Goal: Task Accomplishment & Management: Manage account settings

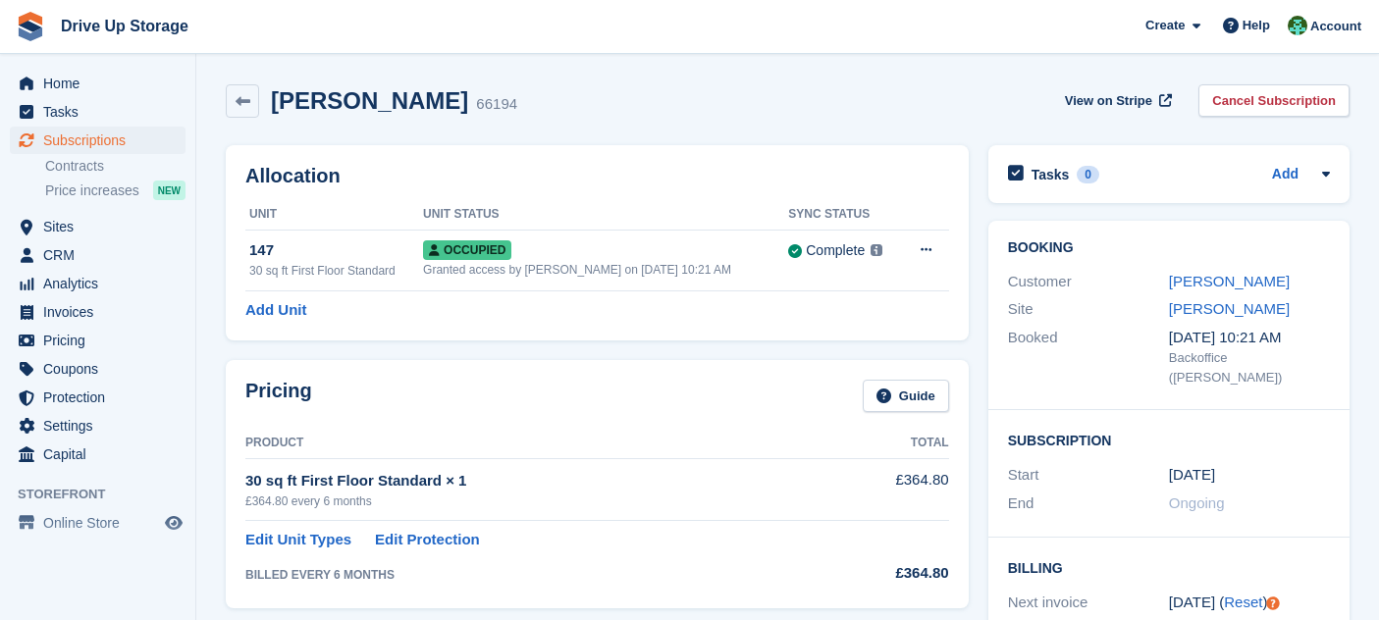
scroll to position [482, 0]
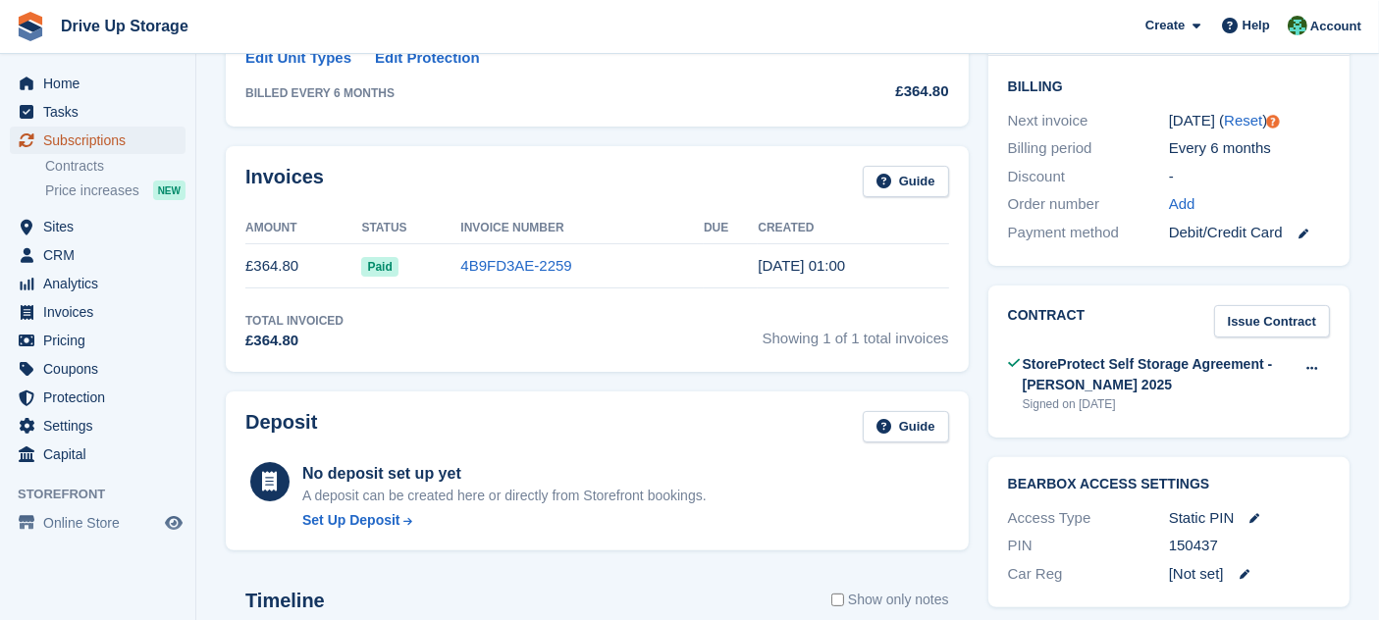
click at [133, 135] on span "Subscriptions" at bounding box center [102, 140] width 118 height 27
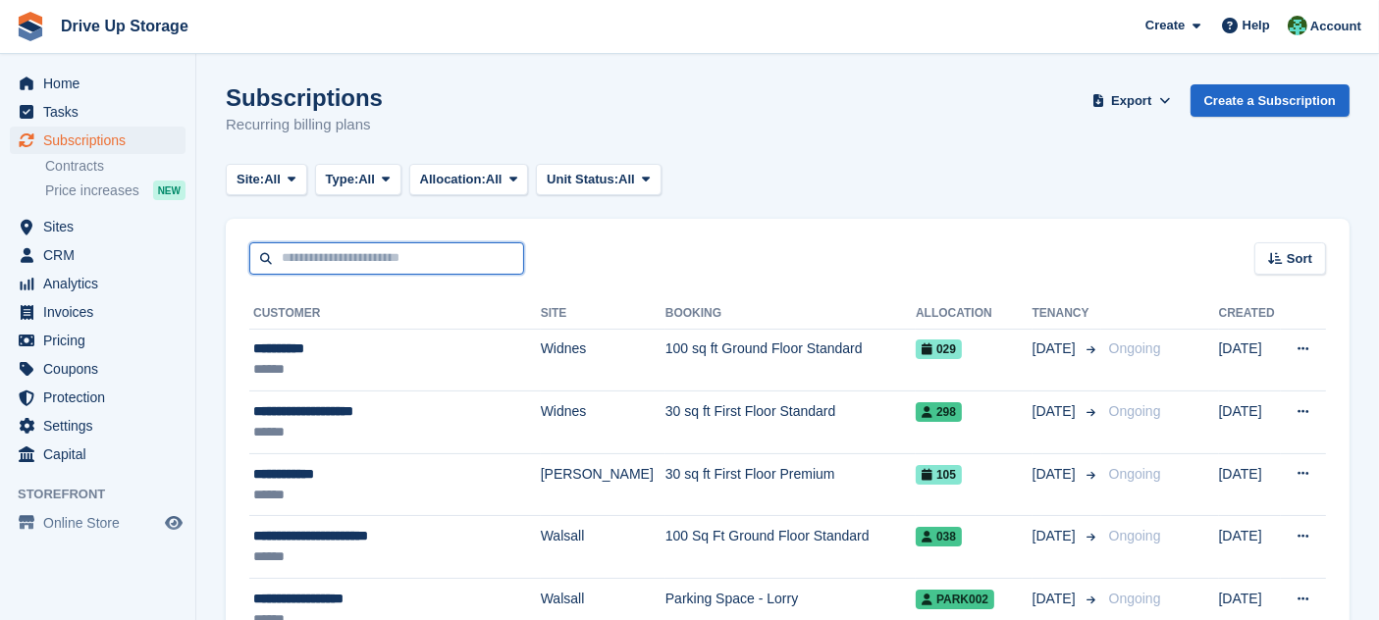
click at [355, 262] on input "text" at bounding box center [386, 258] width 275 height 32
type input "********"
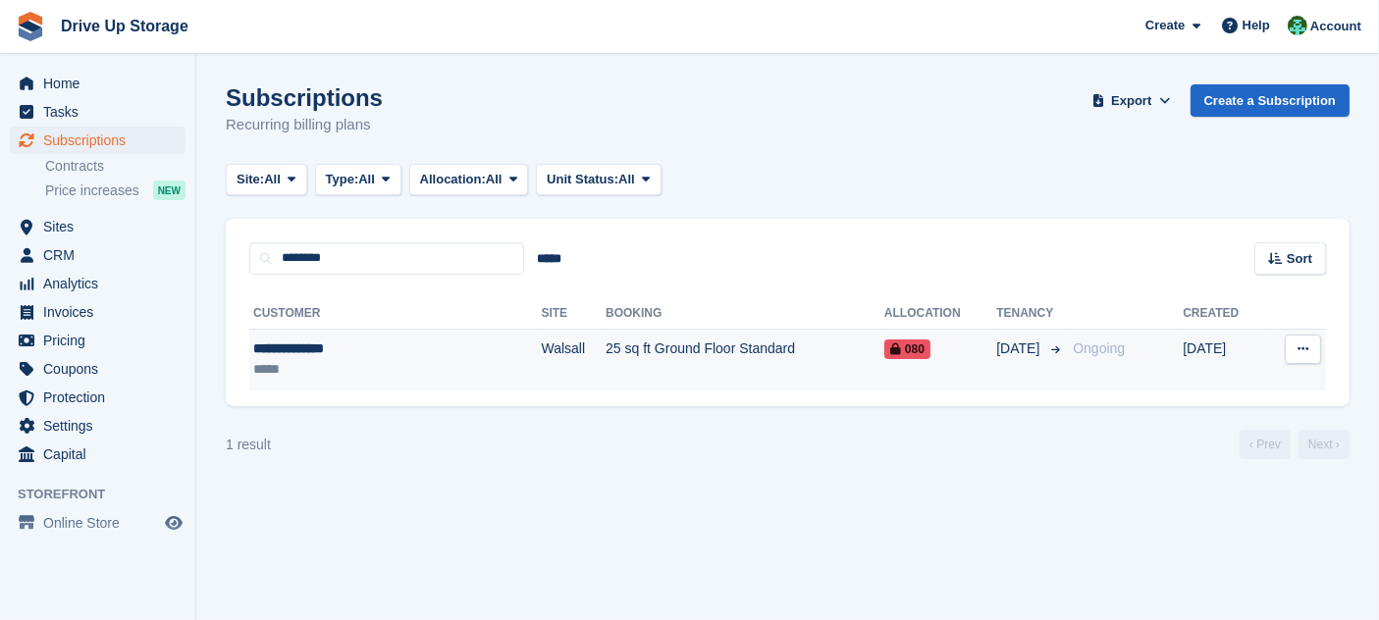
click at [367, 361] on div "*****" at bounding box center [350, 369] width 194 height 21
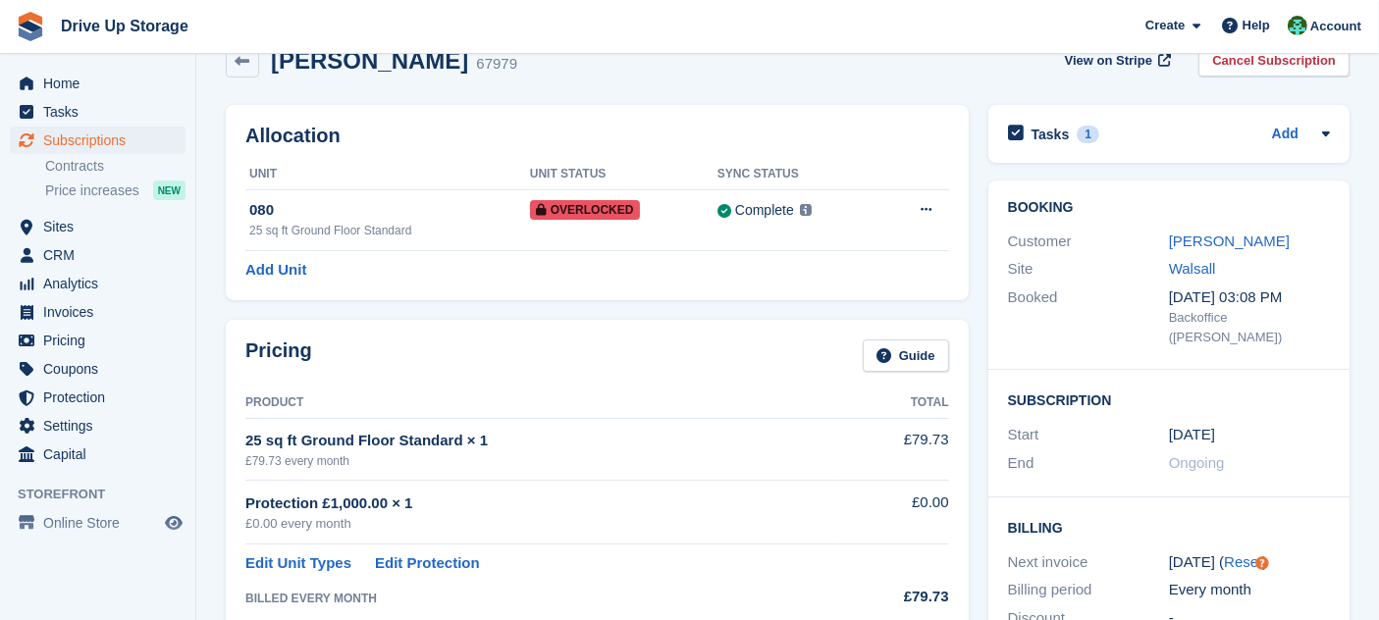
scroll to position [68, 0]
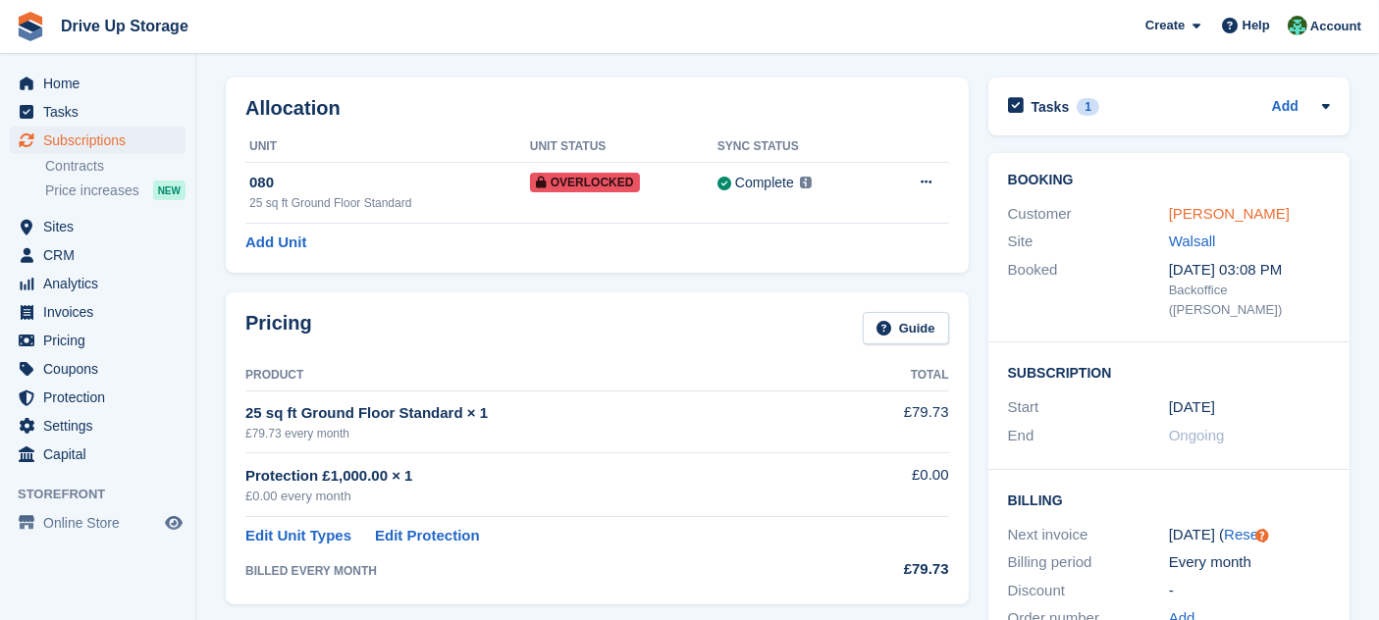
click at [1199, 211] on link "[PERSON_NAME]" at bounding box center [1229, 213] width 121 height 17
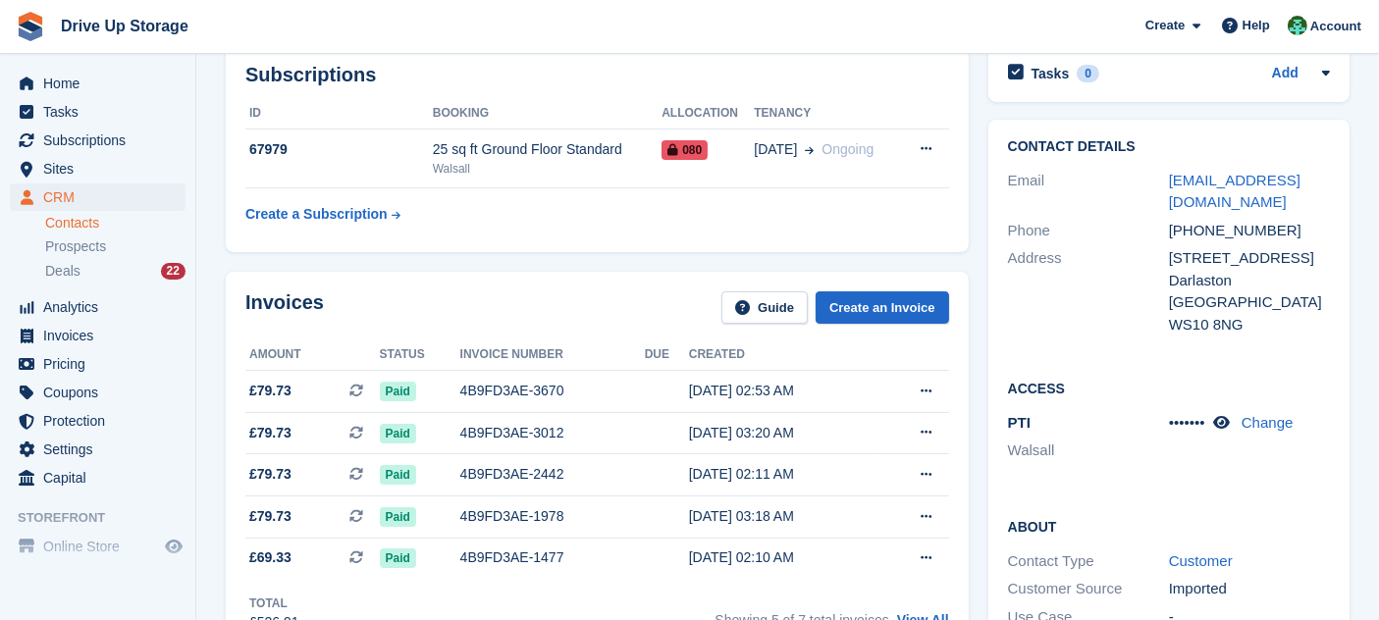
scroll to position [336, 0]
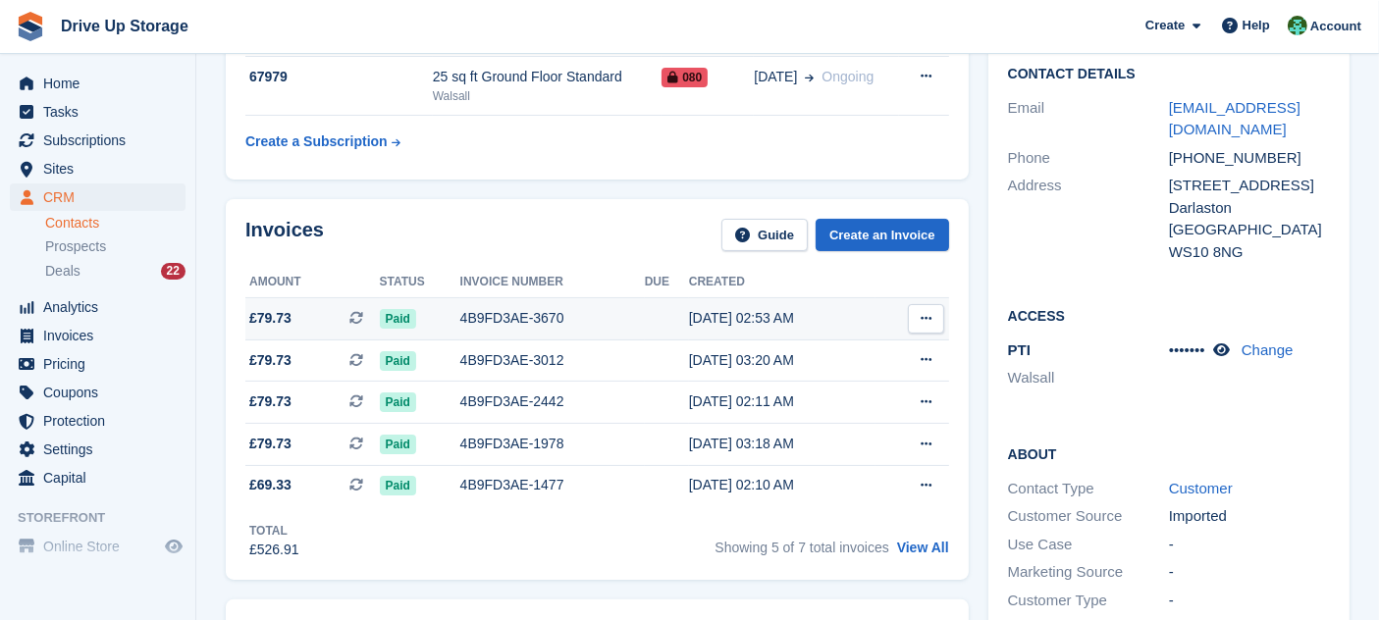
click at [656, 310] on td at bounding box center [667, 319] width 44 height 42
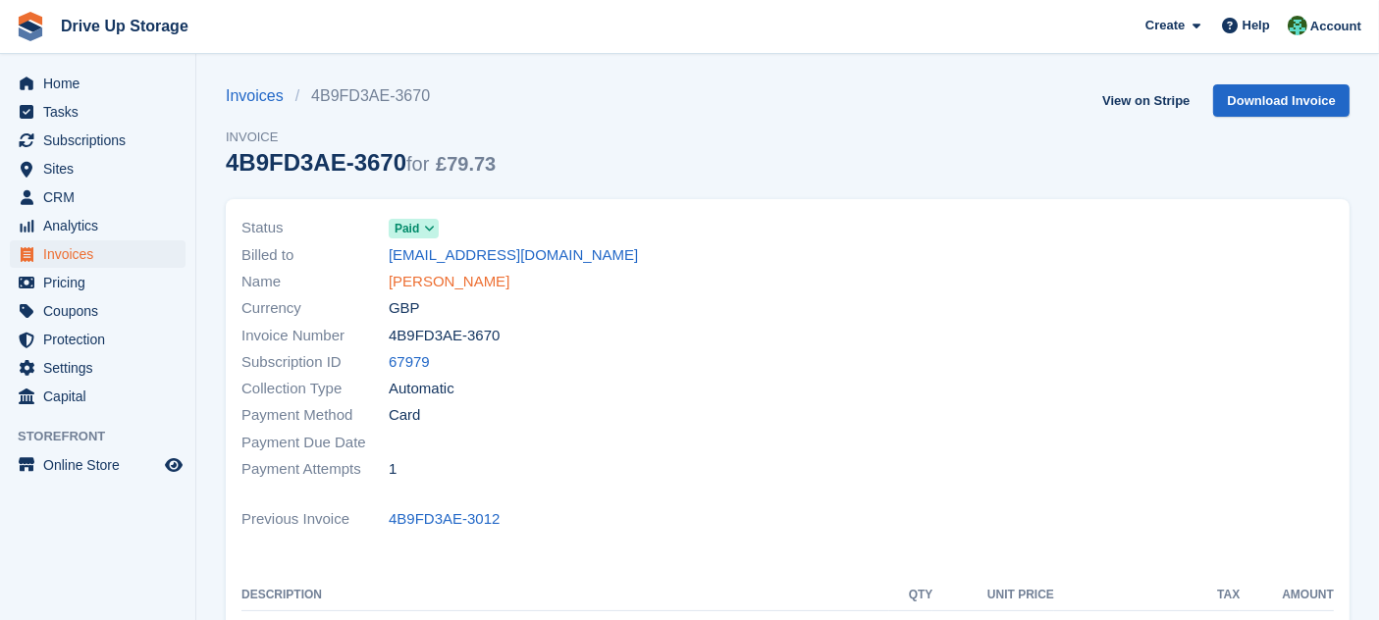
click at [468, 285] on link "[PERSON_NAME]" at bounding box center [449, 282] width 121 height 23
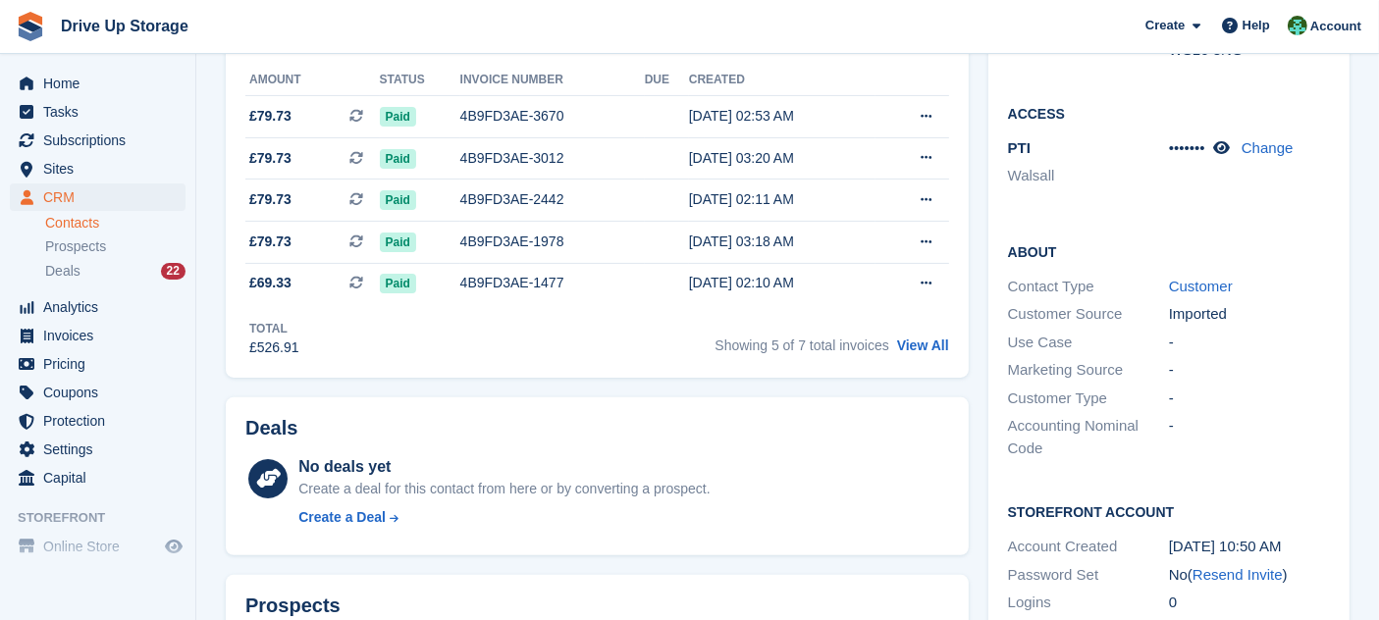
scroll to position [610, 0]
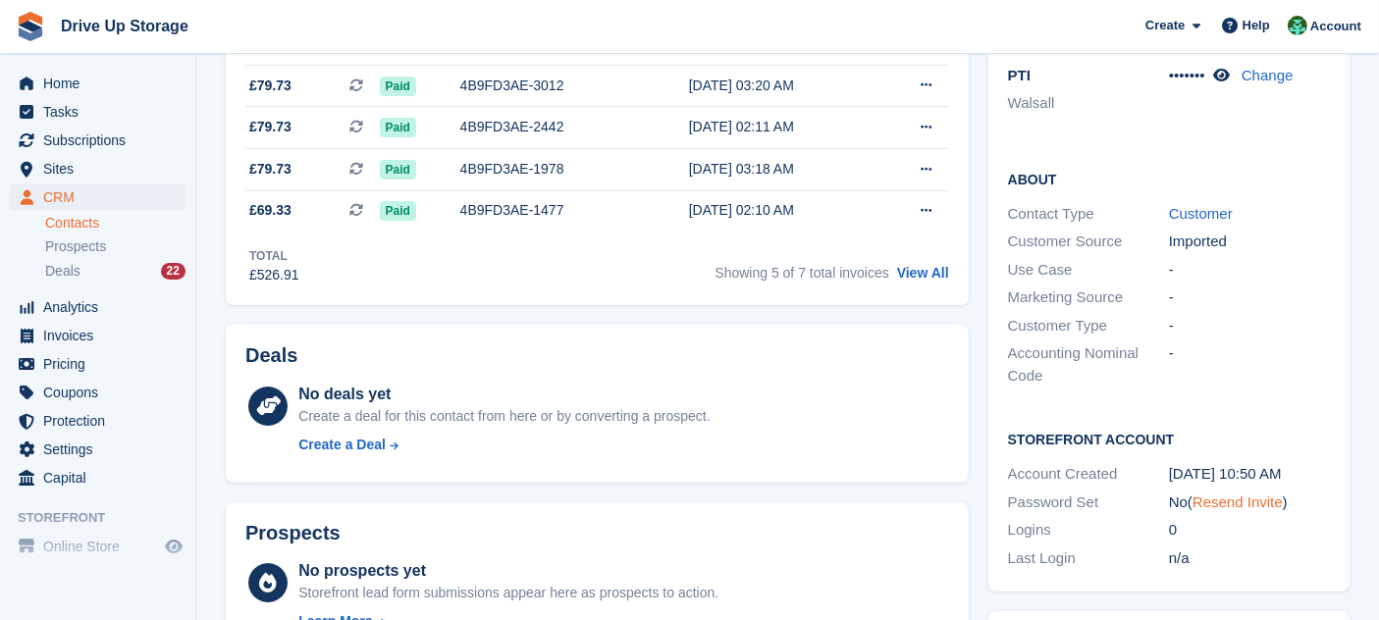
click at [1206, 496] on link "Resend Invite" at bounding box center [1237, 502] width 90 height 17
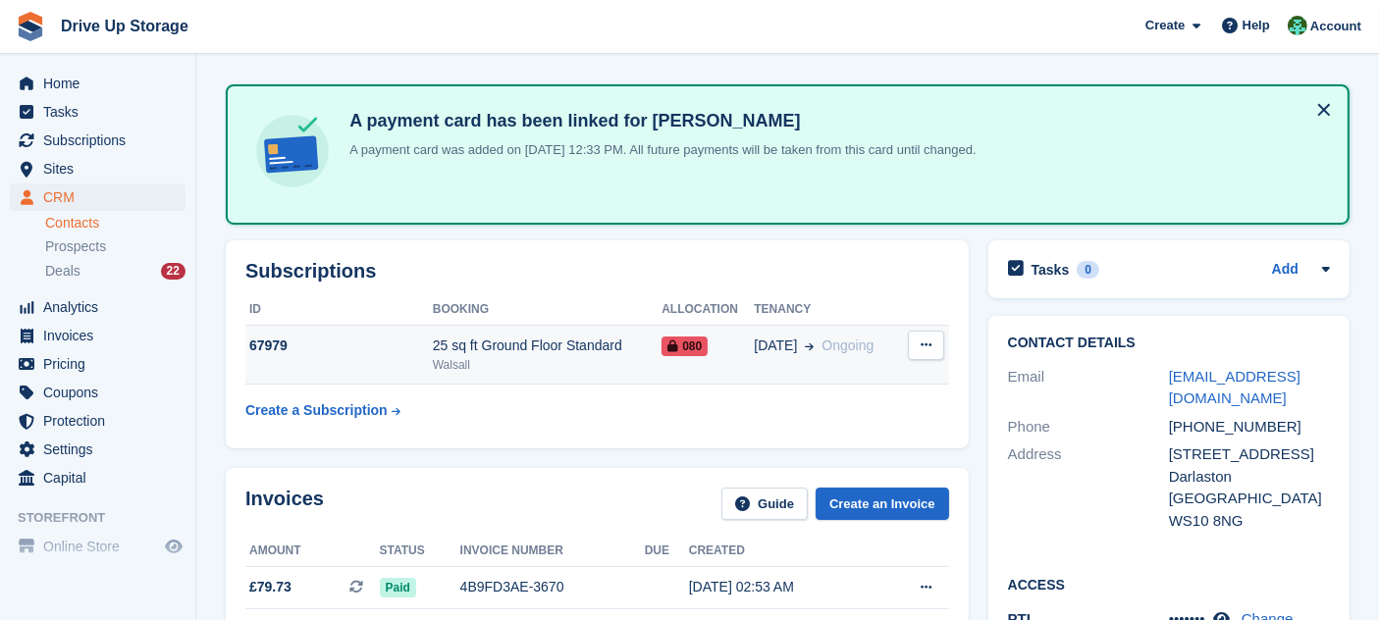
click at [914, 343] on button at bounding box center [926, 345] width 36 height 29
click at [829, 348] on span "Ongoing" at bounding box center [847, 346] width 52 height 16
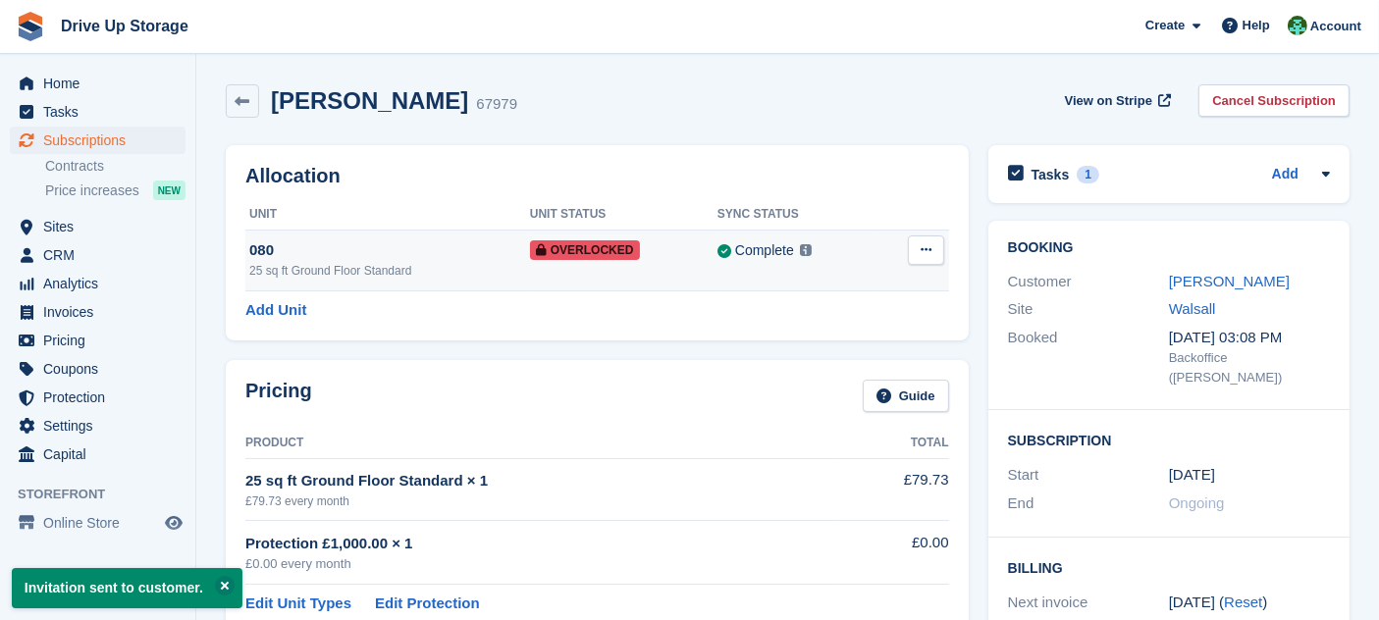
click at [928, 257] on button at bounding box center [926, 249] width 36 height 29
